Goal: Check status: Check status

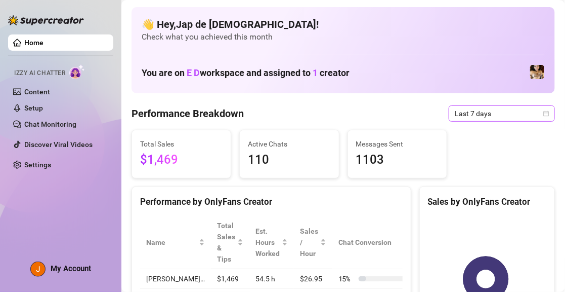
click at [521, 114] on span "Last 7 days" at bounding box center [502, 113] width 94 height 15
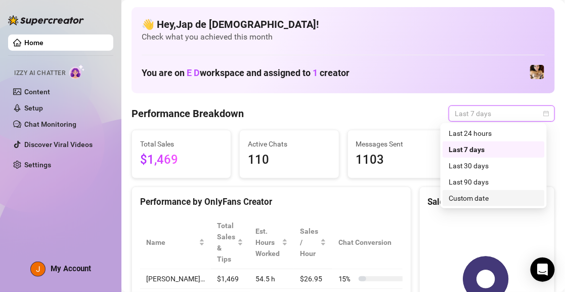
click at [486, 198] on div "Custom date" at bounding box center [494, 197] width 90 height 11
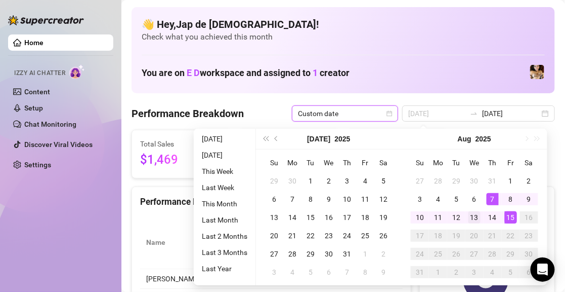
type input "[DATE]"
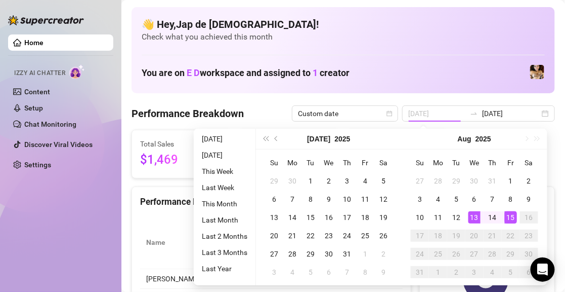
click at [476, 220] on div "13" at bounding box center [475, 217] width 12 height 12
type input "[DATE]"
click at [508, 219] on div "15" at bounding box center [511, 217] width 12 height 12
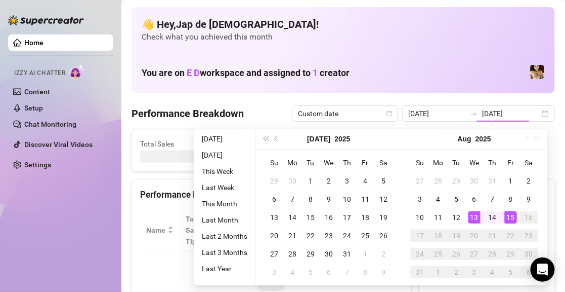
type input "[DATE]"
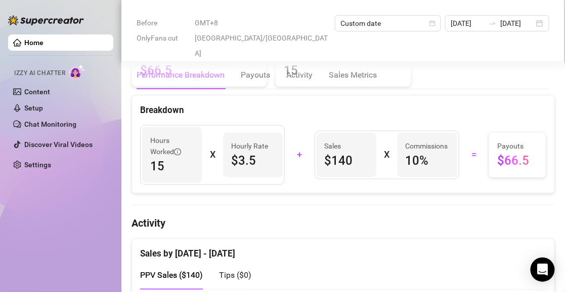
scroll to position [456, 0]
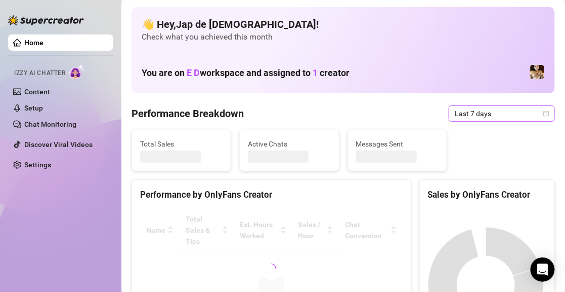
click at [477, 115] on span "Last 7 days" at bounding box center [502, 113] width 94 height 15
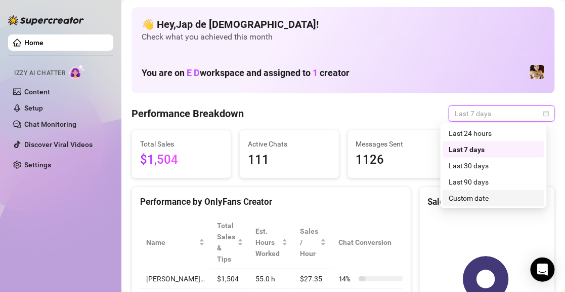
click at [476, 197] on div "Custom date" at bounding box center [494, 197] width 90 height 11
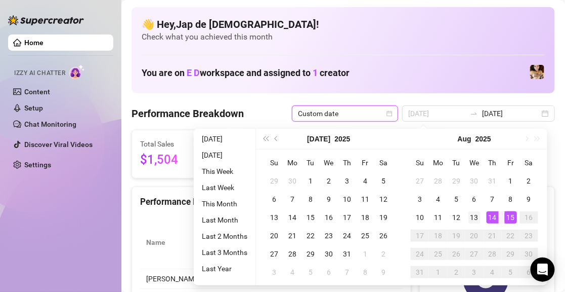
type input "[DATE]"
click at [476, 214] on div "13" at bounding box center [475, 217] width 12 height 12
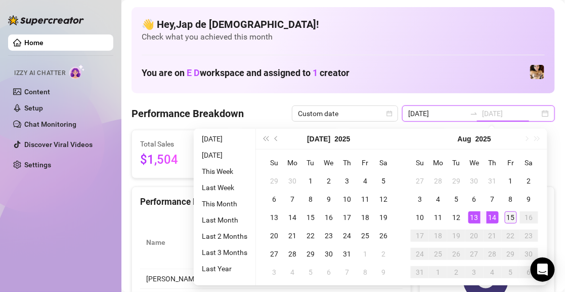
type input "[DATE]"
click at [512, 217] on div "15" at bounding box center [511, 217] width 12 height 12
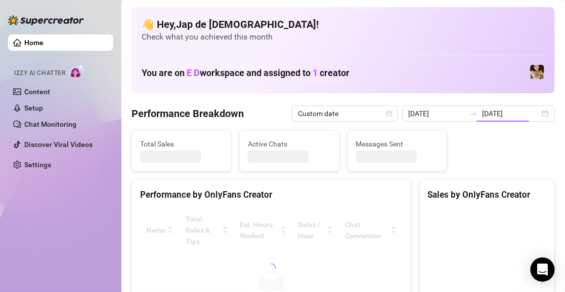
type input "[DATE]"
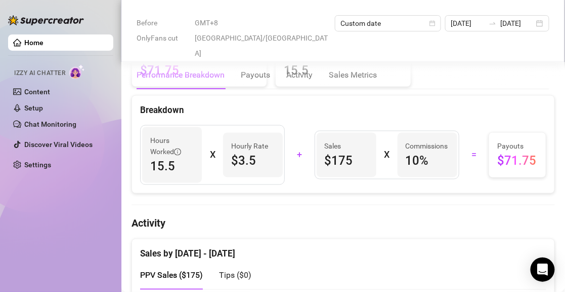
scroll to position [506, 0]
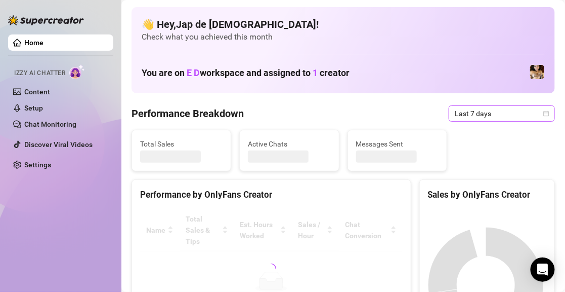
click at [485, 115] on span "Last 7 days" at bounding box center [502, 113] width 94 height 15
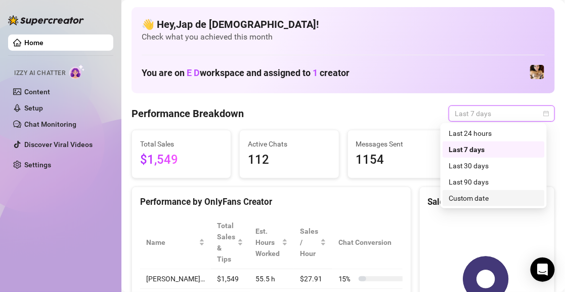
click at [476, 194] on div "Custom date" at bounding box center [494, 197] width 90 height 11
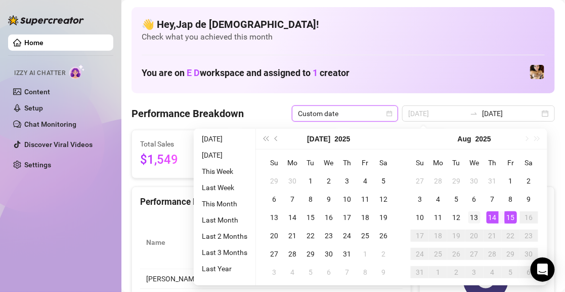
type input "[DATE]"
click at [479, 212] on div "13" at bounding box center [475, 217] width 12 height 12
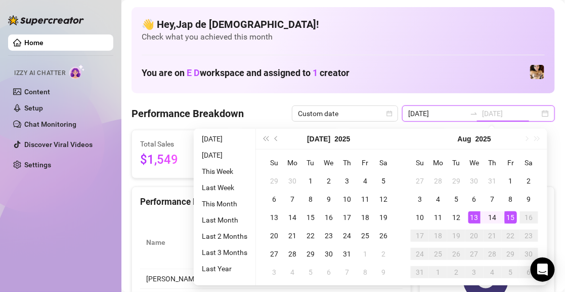
type input "[DATE]"
click at [511, 216] on div "15" at bounding box center [511, 217] width 12 height 12
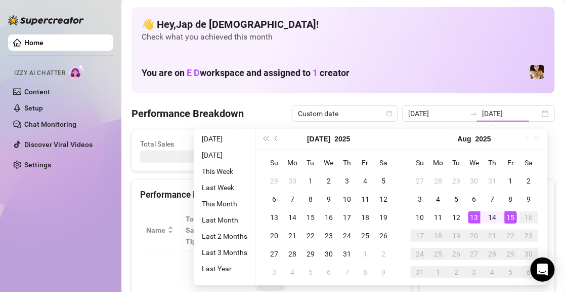
type input "[DATE]"
